Goal: Task Accomplishment & Management: Use online tool/utility

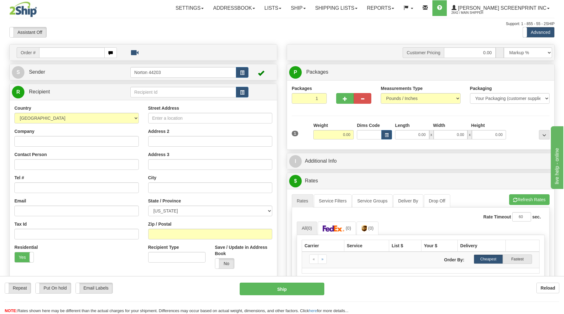
click at [85, 52] on input "text" at bounding box center [71, 52] width 65 height 11
type input "17067"
click at [108, 31] on body "Training Course Close Toggle navigation Settings Shipping Preferences New Recip…" at bounding box center [285, 157] width 570 height 314
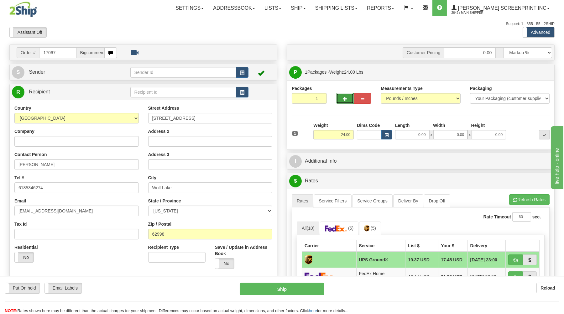
click at [339, 96] on button "button" at bounding box center [345, 98] width 18 height 11
type input "2"
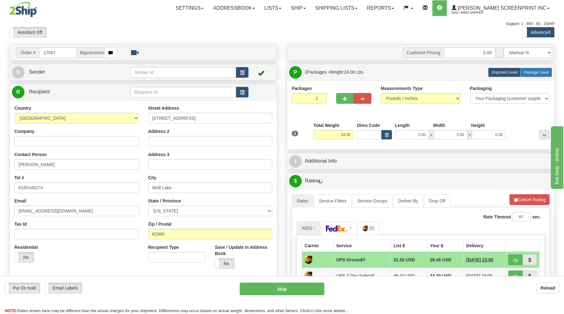
click at [539, 72] on span "Package Level" at bounding box center [536, 72] width 25 height 4
radio input "true"
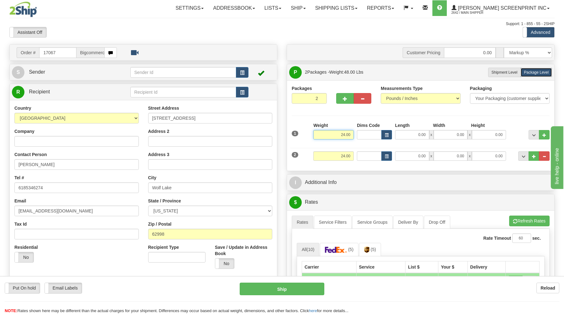
click at [351, 135] on input "24.00" at bounding box center [333, 134] width 40 height 9
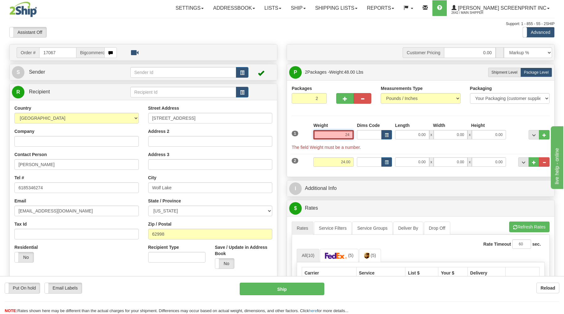
type input "2"
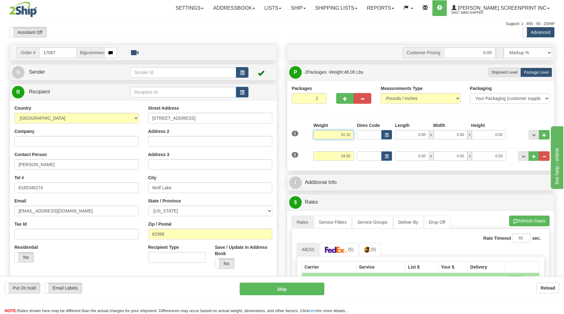
type input "41.10"
click at [424, 135] on input "0.00" at bounding box center [412, 134] width 34 height 9
type input "38.00"
click at [451, 138] on input "0.00" at bounding box center [450, 134] width 34 height 9
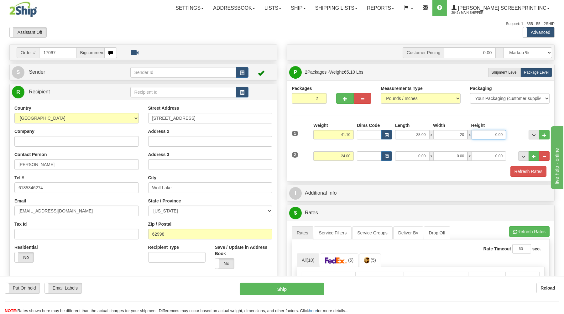
type input "20.00"
click at [489, 132] on input "0.00" at bounding box center [489, 134] width 34 height 9
type input "9.00"
click at [350, 157] on input "24.00" at bounding box center [333, 155] width 40 height 9
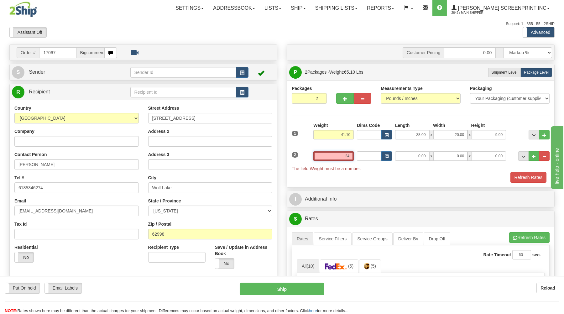
type input "2"
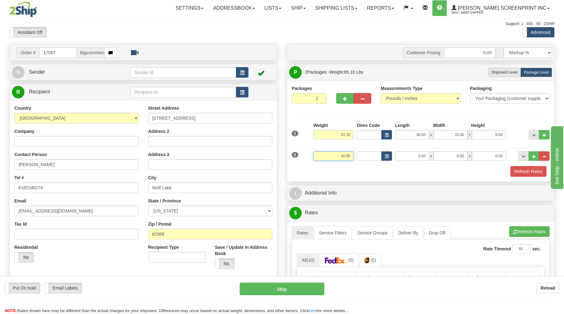
type input "40.95"
click at [420, 157] on input "0.00" at bounding box center [412, 155] width 34 height 9
type input "38.00"
click at [459, 158] on input "0.00" at bounding box center [450, 155] width 34 height 9
type input "20.00"
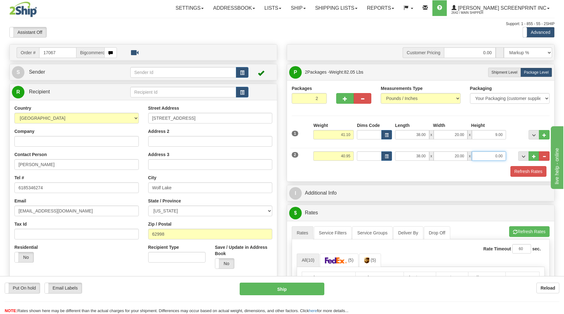
click at [482, 154] on input "0.00" at bounding box center [489, 155] width 34 height 9
type input "9.00"
drag, startPoint x: 516, startPoint y: 168, endPoint x: 518, endPoint y: 165, distance: 3.8
click at [517, 168] on button "Refresh Rates" at bounding box center [528, 171] width 36 height 11
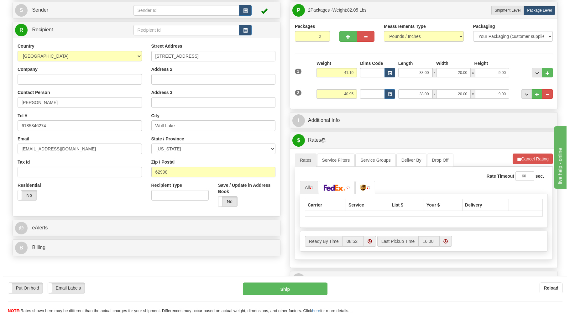
scroll to position [67, 0]
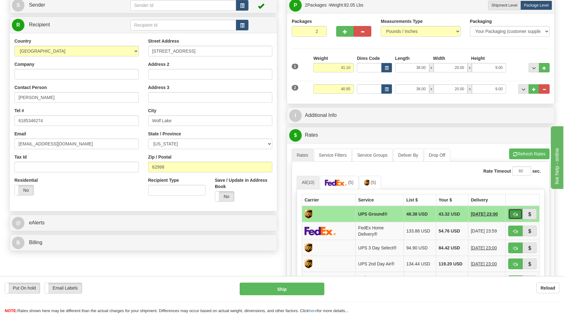
click at [515, 215] on span "button" at bounding box center [515, 214] width 4 height 4
type input "03"
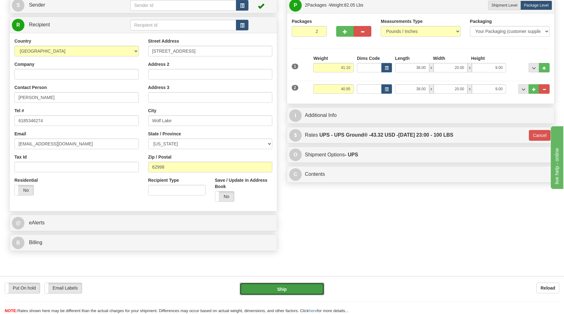
click at [308, 289] on button "Ship" at bounding box center [282, 288] width 85 height 13
